Goal: Task Accomplishment & Management: Manage account settings

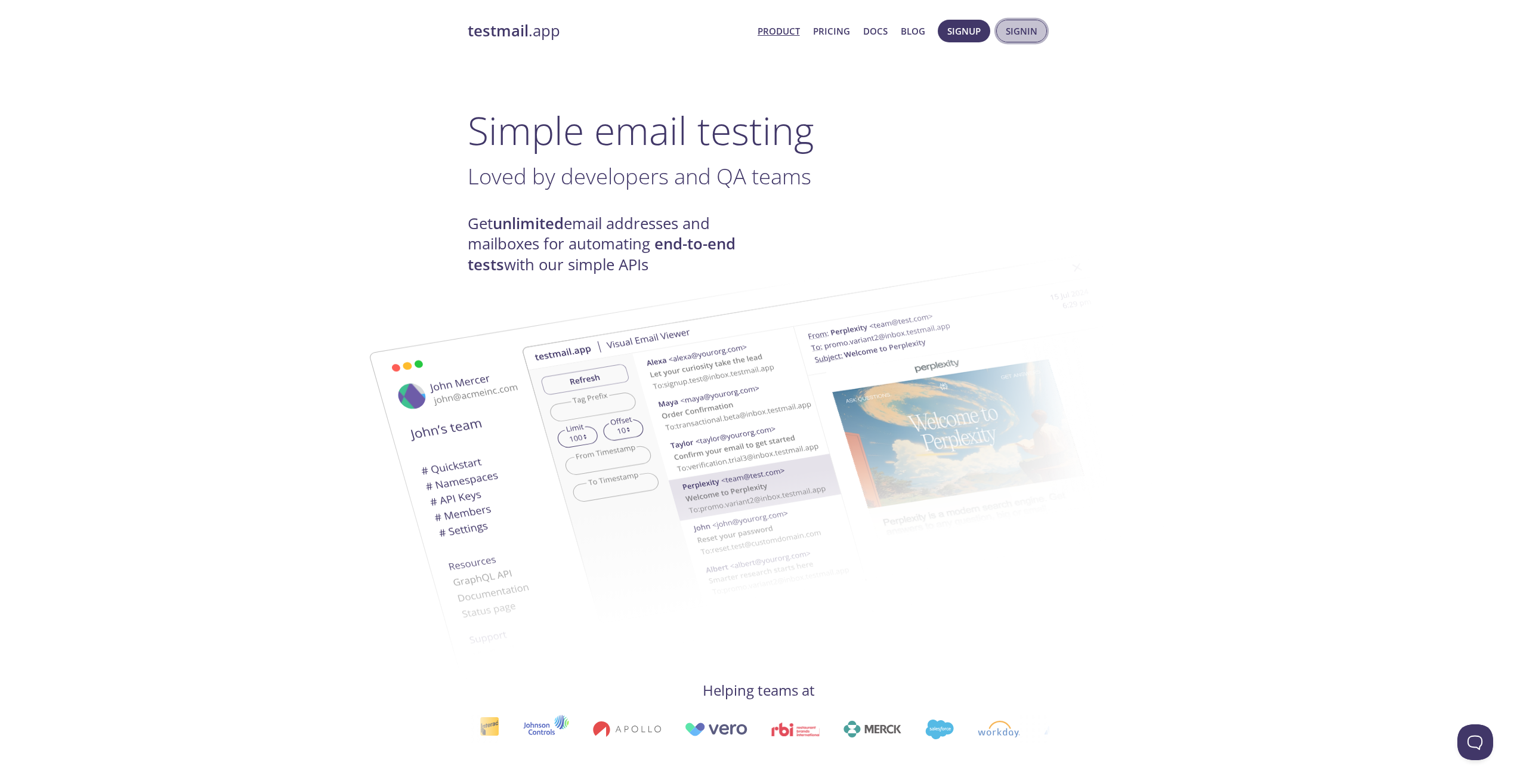
click at [1030, 33] on span "Signin" at bounding box center [1021, 30] width 32 height 16
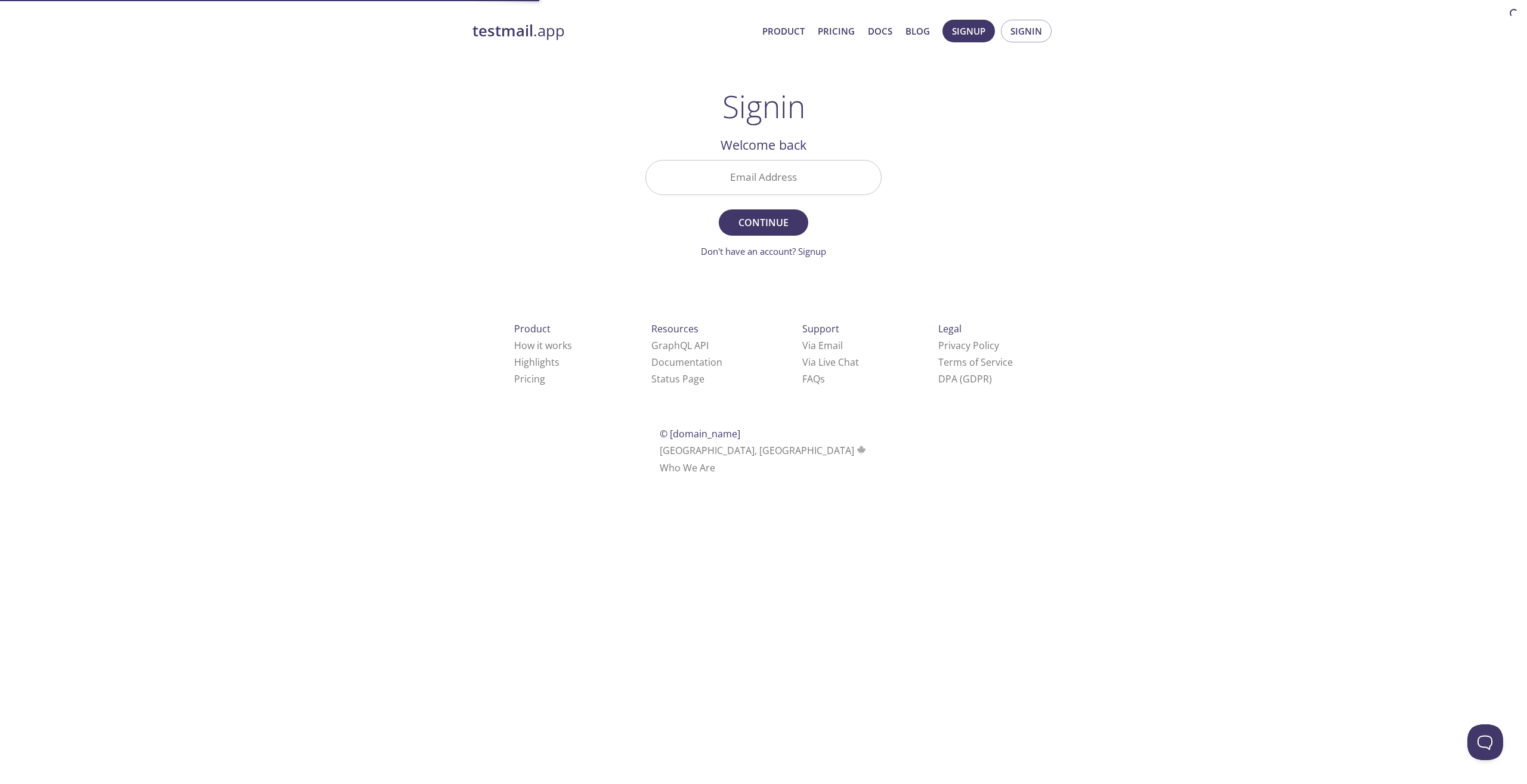
click at [823, 164] on input "Email Address" at bounding box center [764, 178] width 235 height 34
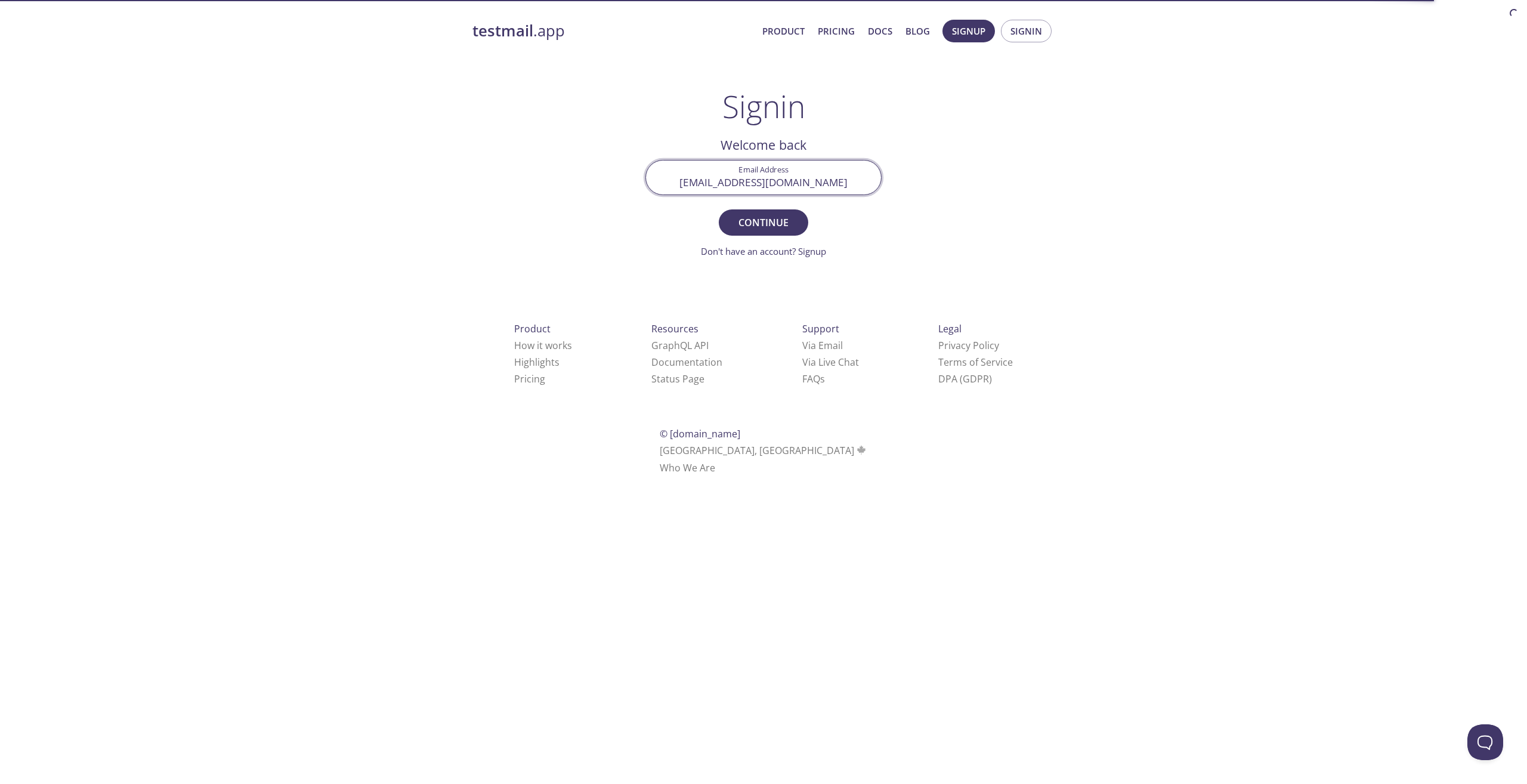
type input "[EMAIL_ADDRESS][DOMAIN_NAME]"
click at [719, 209] on button "Continue" at bounding box center [764, 222] width 90 height 26
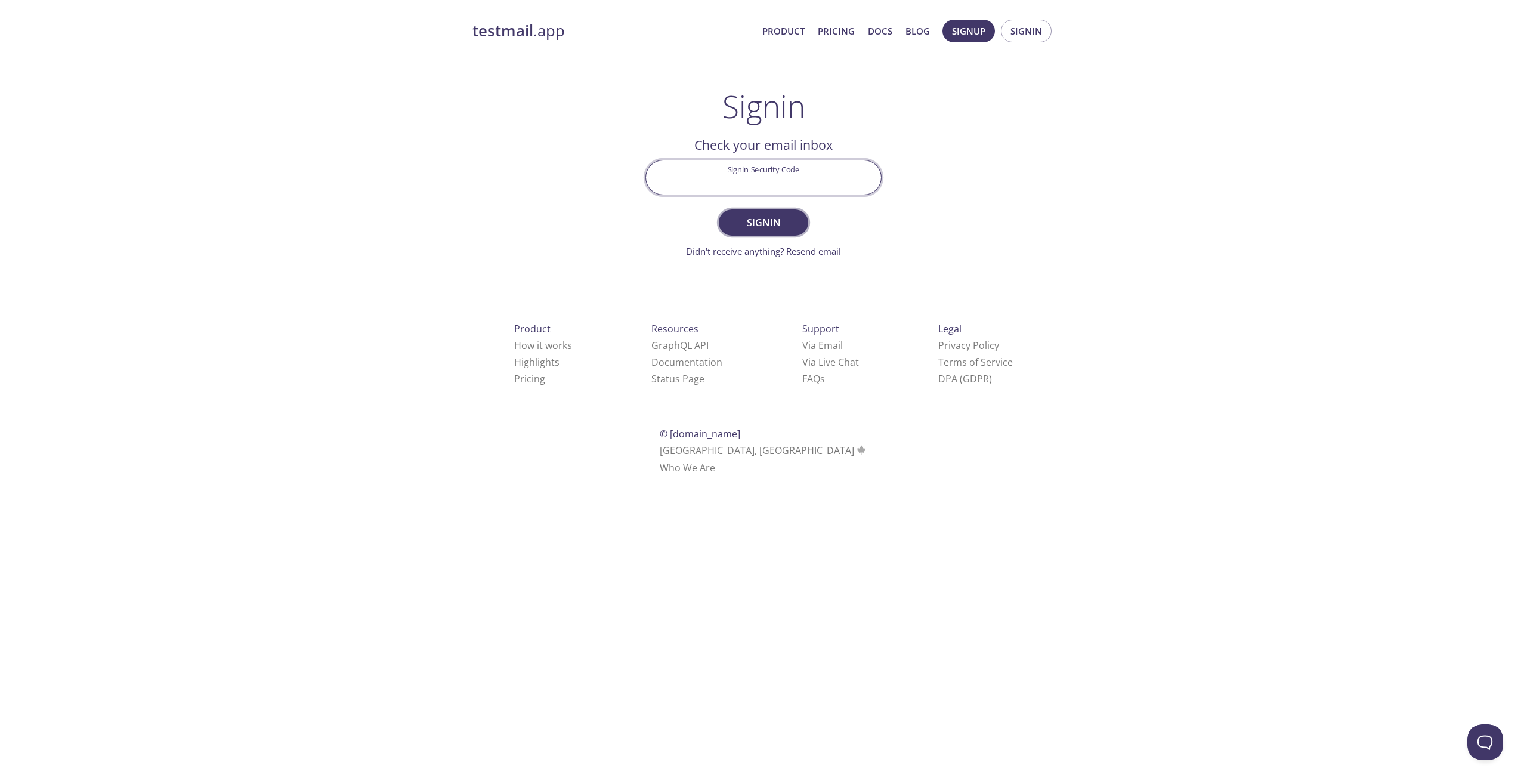
paste input "B94YE1B"
type input "B94YE1B"
click at [763, 217] on span "Signin" at bounding box center [763, 222] width 63 height 17
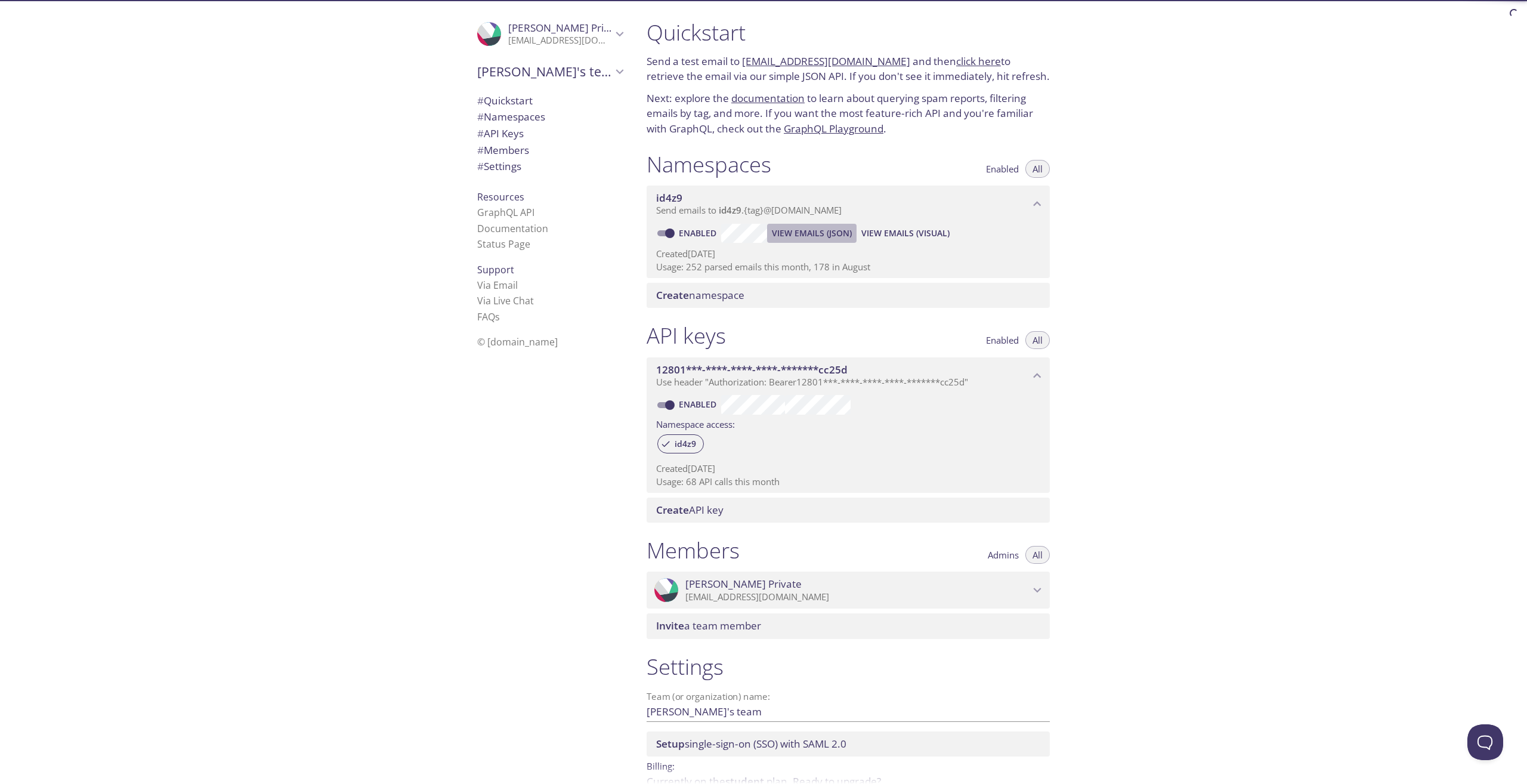
click at [819, 243] on button "View Emails (JSON)" at bounding box center [812, 233] width 90 height 19
